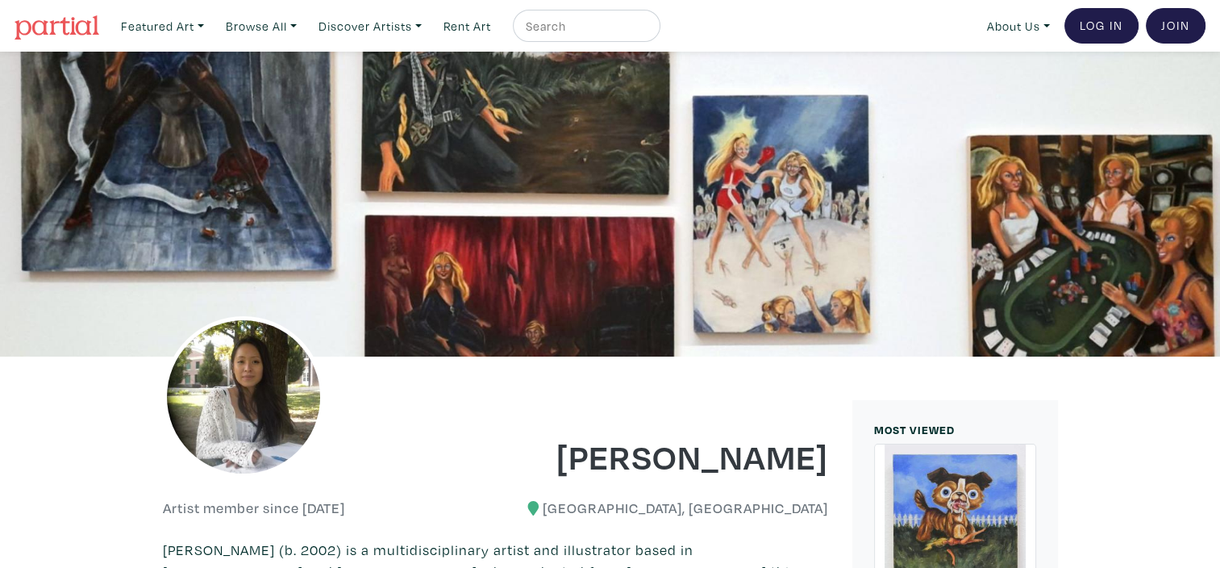
click at [46, 26] on img at bounding box center [57, 27] width 85 height 24
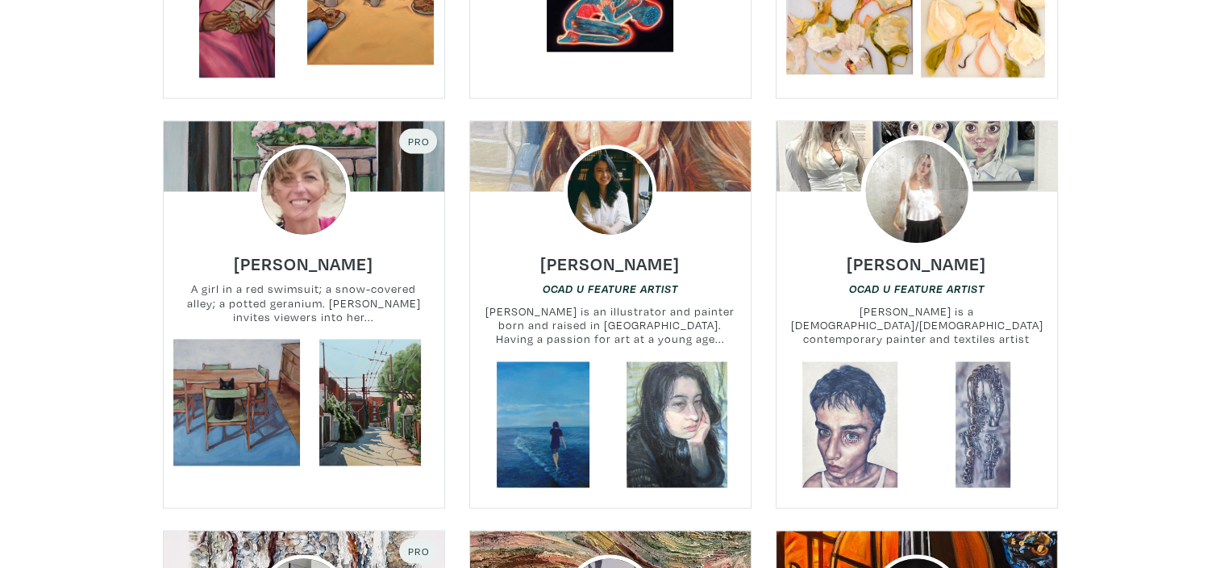
scroll to position [2338, 0]
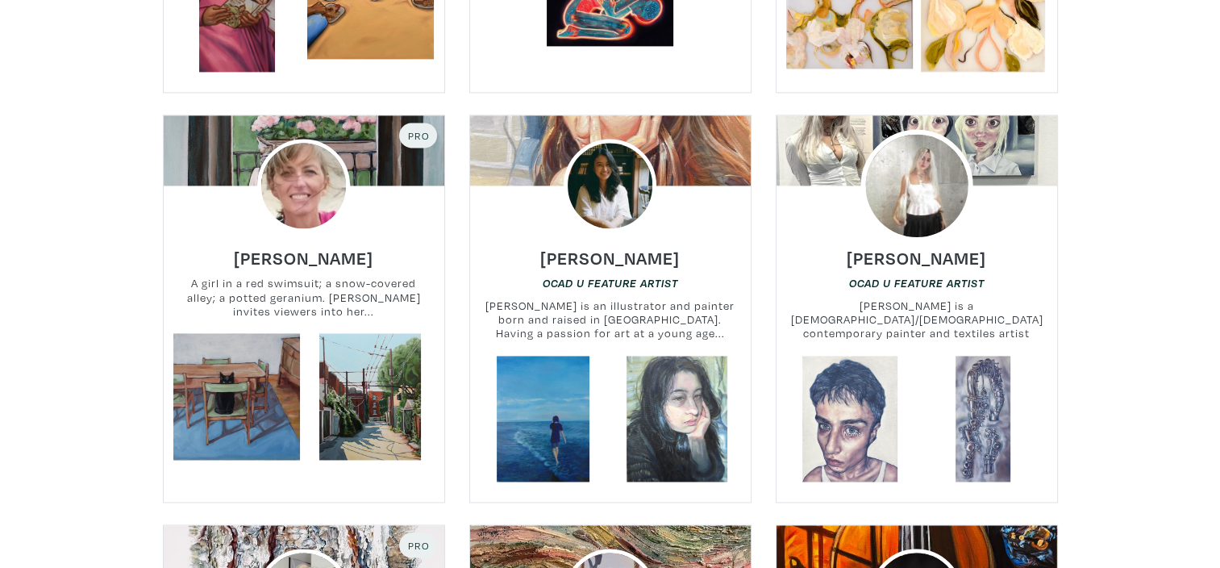
click at [913, 165] on img at bounding box center [916, 186] width 112 height 112
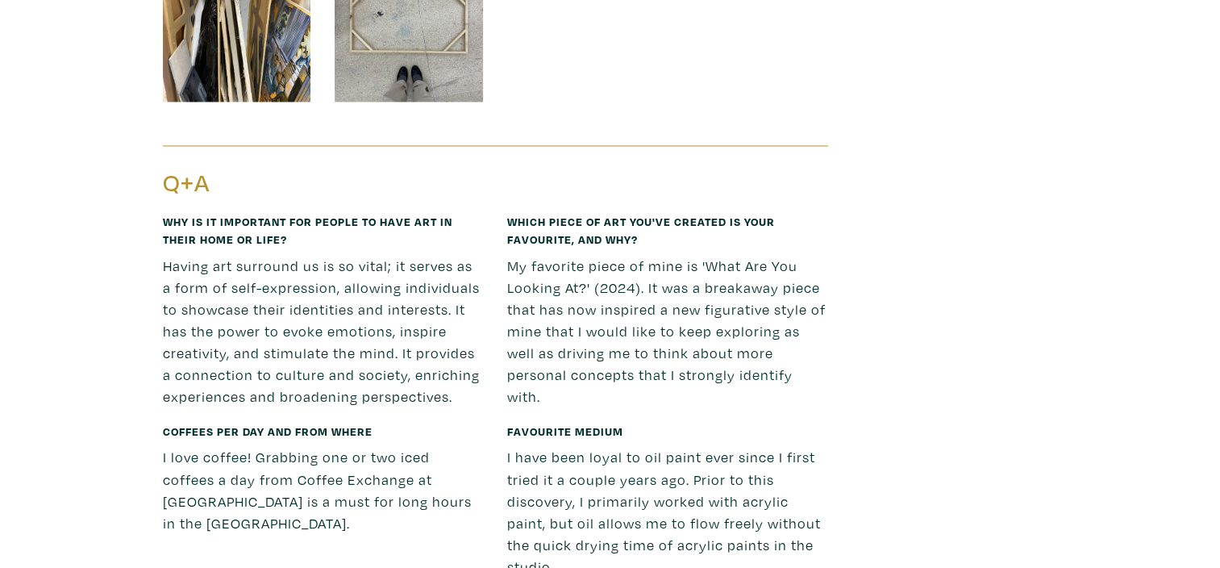
scroll to position [2580, 0]
